Goal: Entertainment & Leisure: Consume media (video, audio)

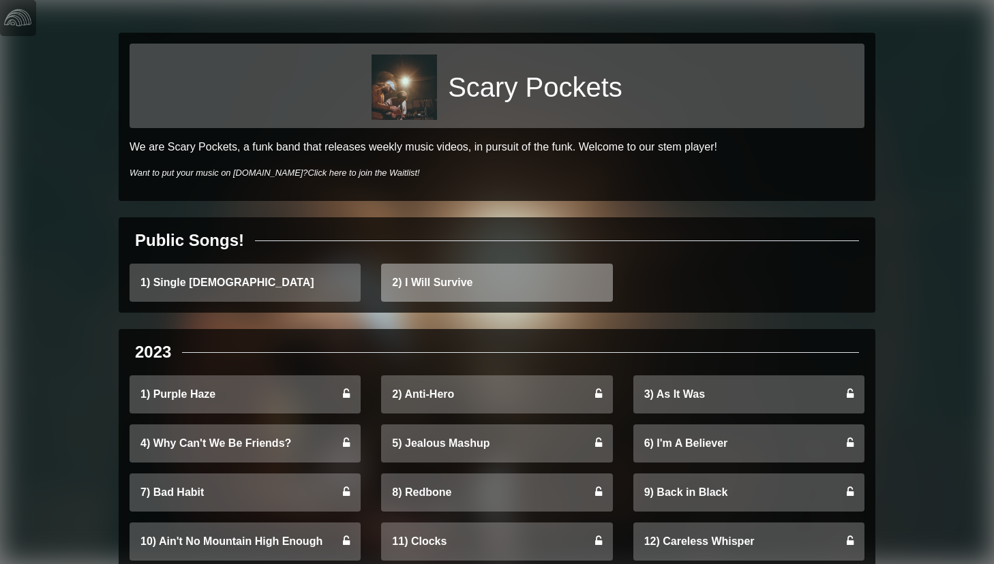
click at [472, 278] on link "2) I Will Survive" at bounding box center [496, 283] width 231 height 38
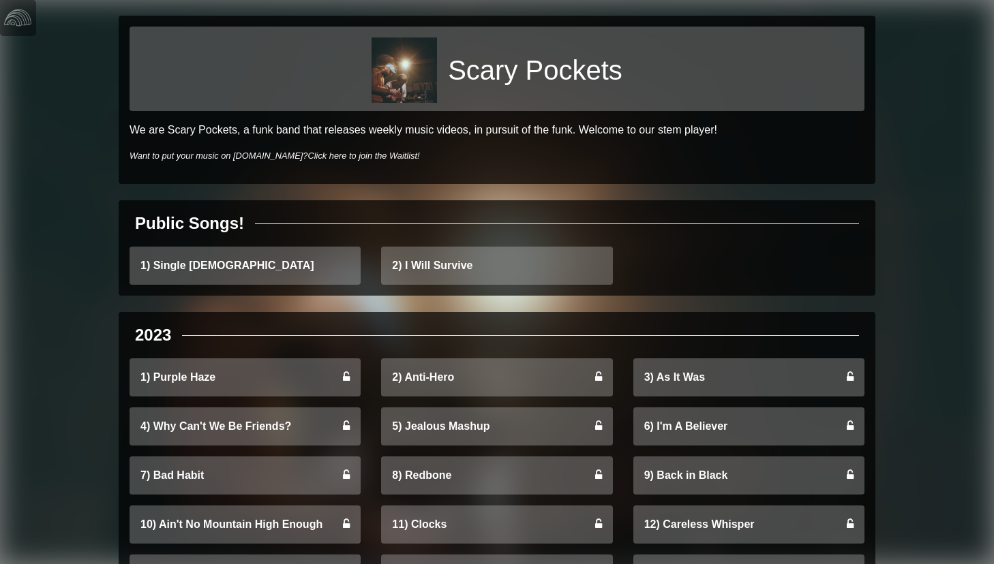
scroll to position [27, 0]
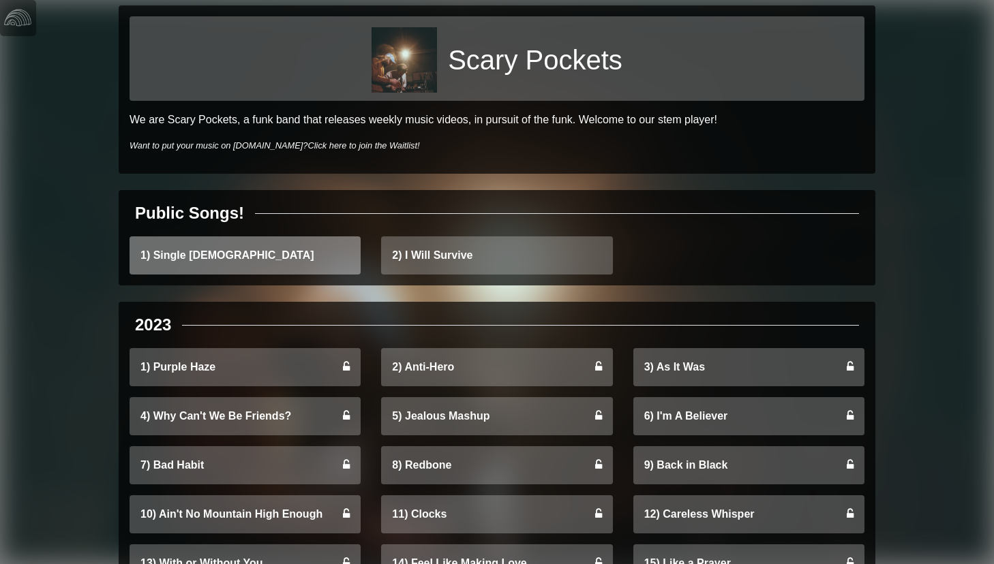
click at [260, 258] on link "1) Single [DEMOGRAPHIC_DATA]" at bounding box center [244, 255] width 231 height 38
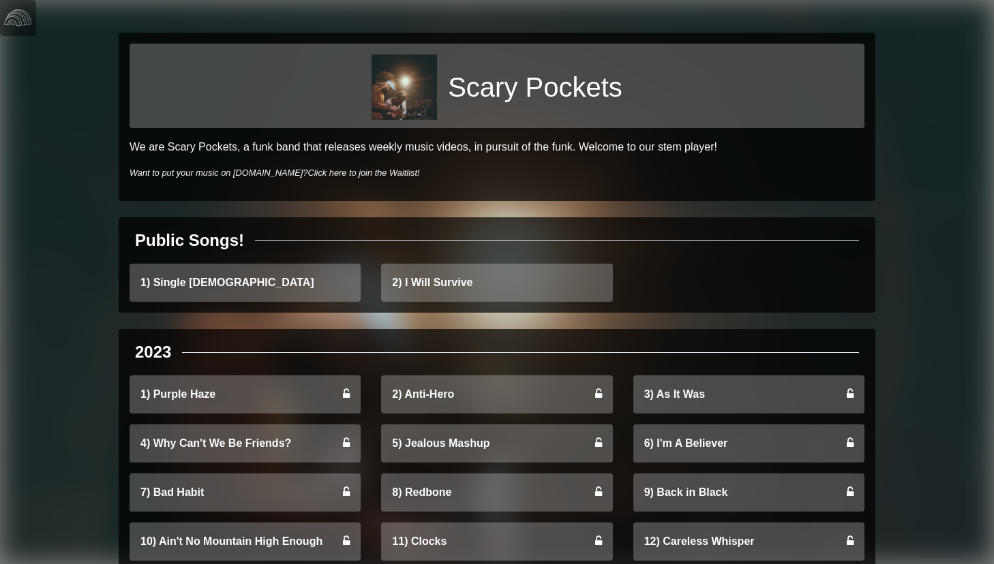
scroll to position [27, 0]
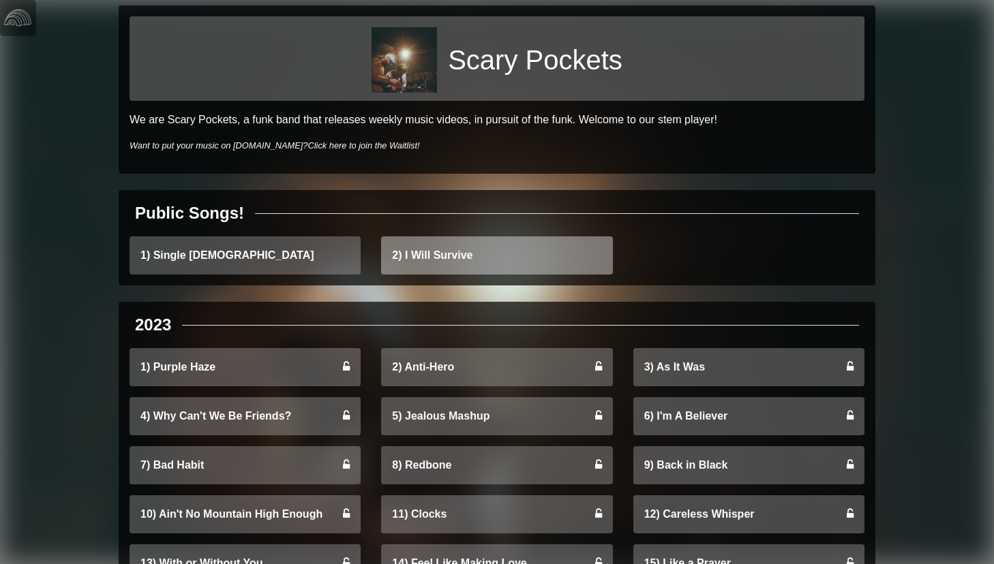
click at [467, 250] on link "2) I Will Survive" at bounding box center [496, 255] width 231 height 38
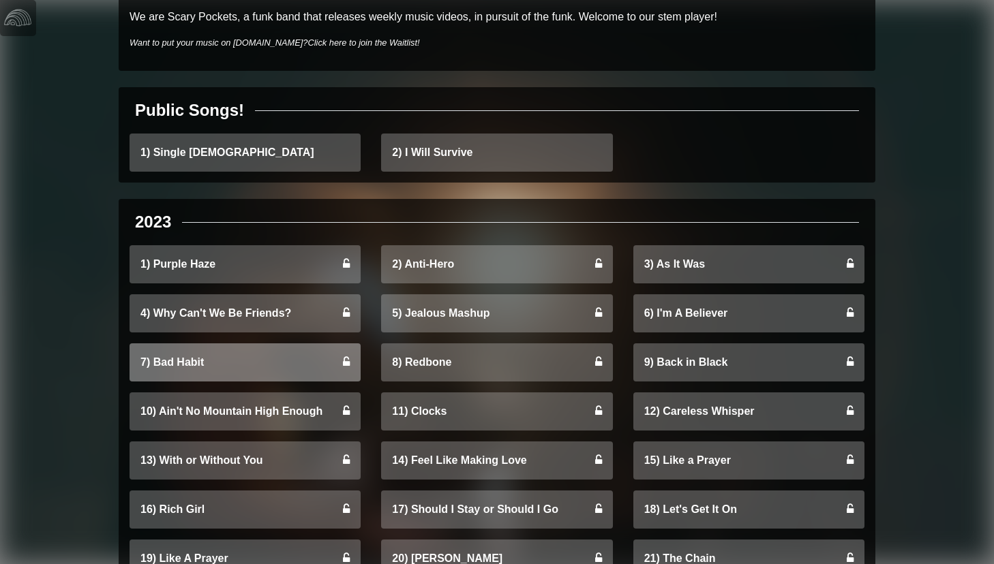
scroll to position [0, 0]
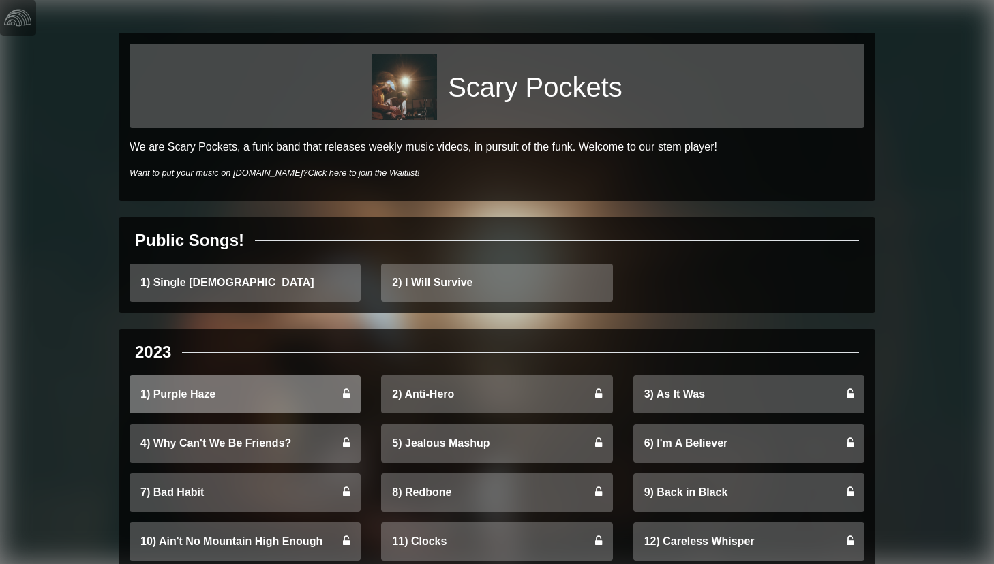
click at [247, 389] on link "1) Purple Haze" at bounding box center [244, 394] width 231 height 38
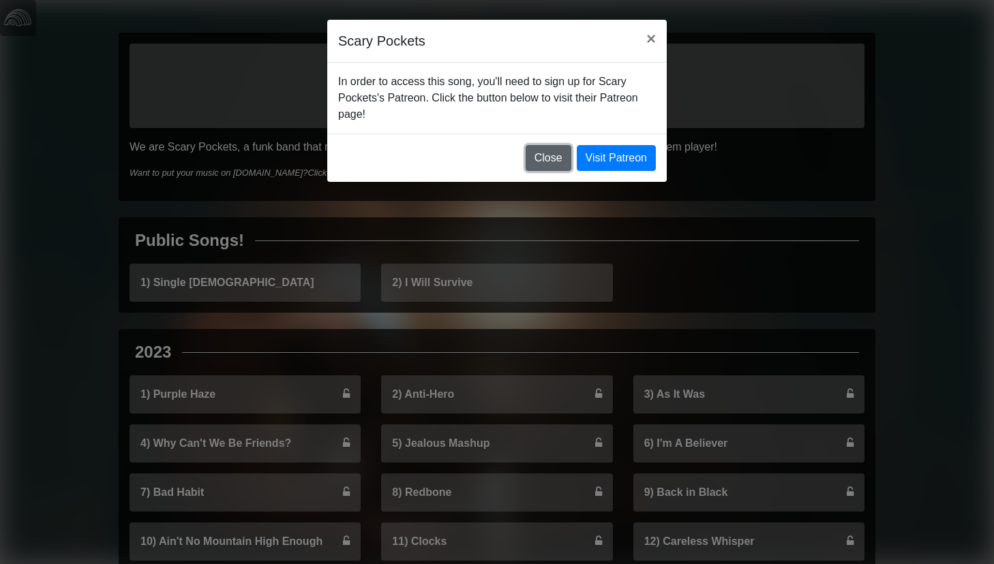
click at [546, 166] on button "Close" at bounding box center [548, 158] width 46 height 26
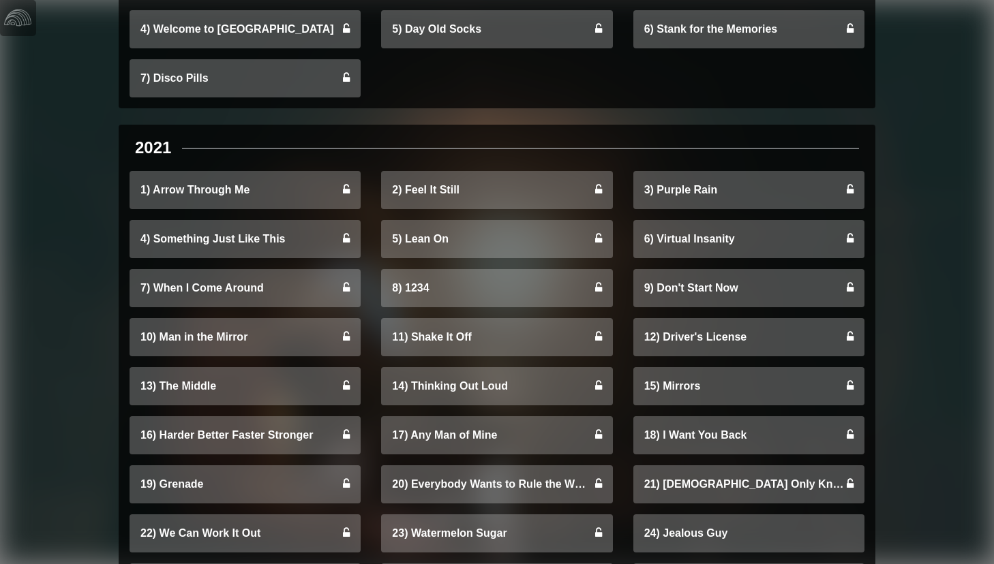
scroll to position [2773, 0]
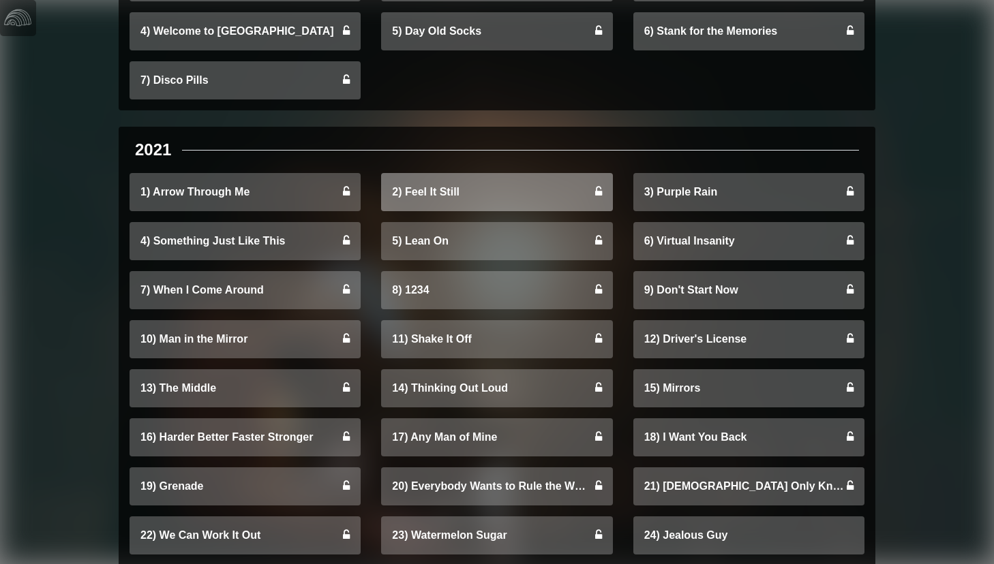
click at [459, 201] on link "2) Feel It Still" at bounding box center [496, 192] width 231 height 38
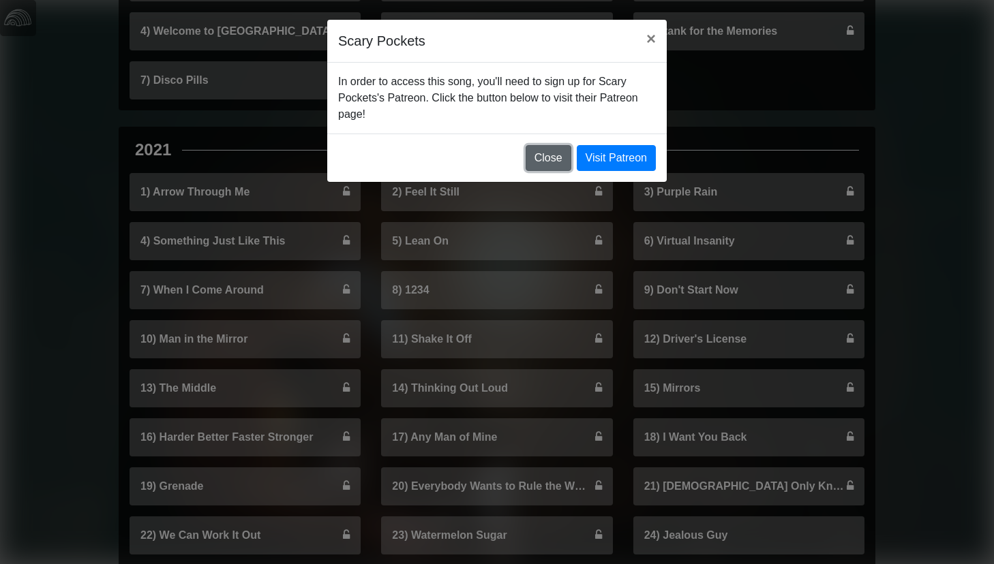
click at [540, 159] on button "Close" at bounding box center [548, 158] width 46 height 26
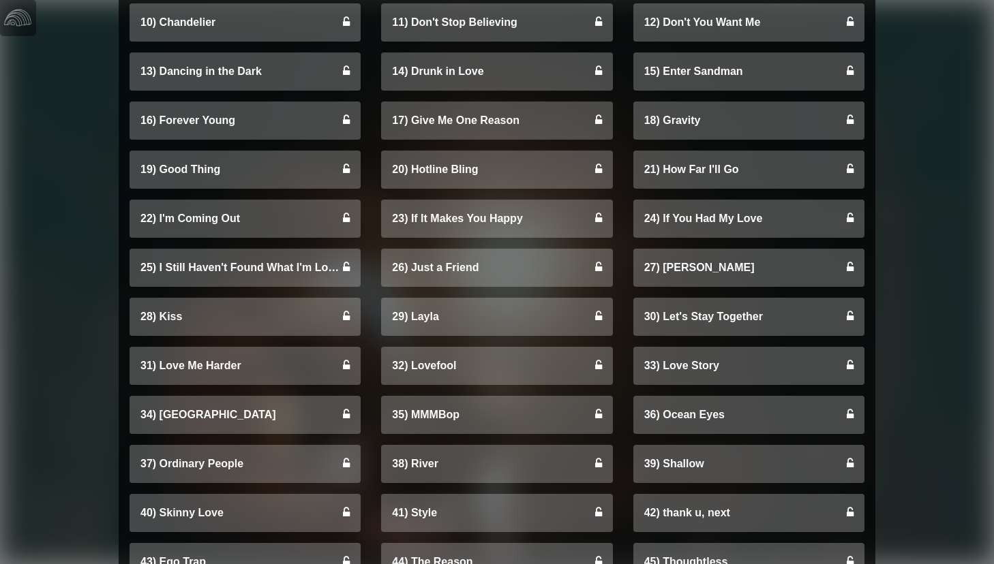
scroll to position [4235, 0]
